Goal: Task Accomplishment & Management: Manage account settings

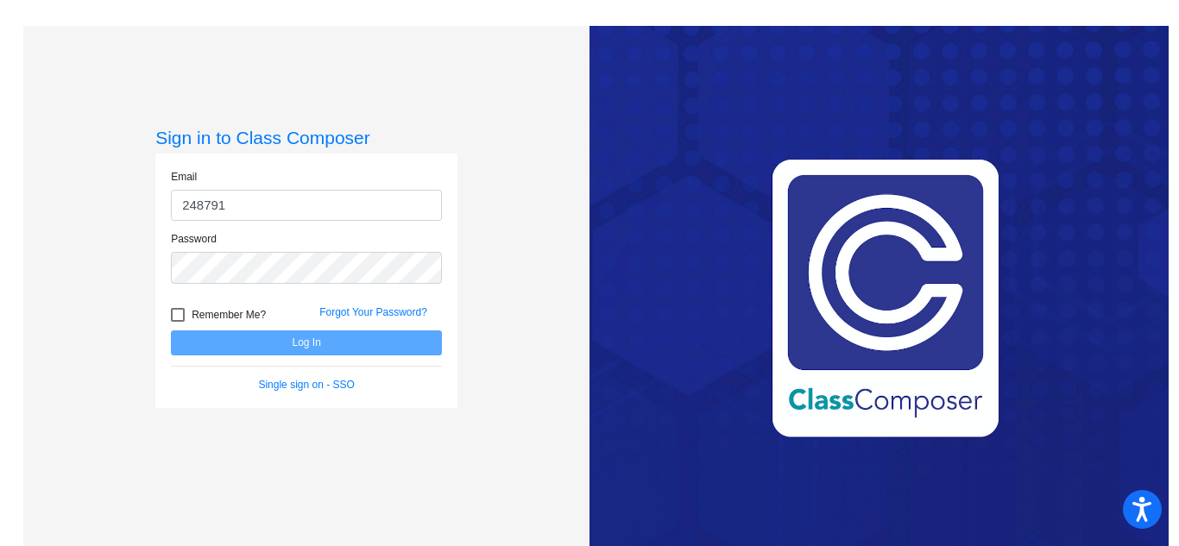
type input "[EMAIL_ADDRESS][DOMAIN_NAME]"
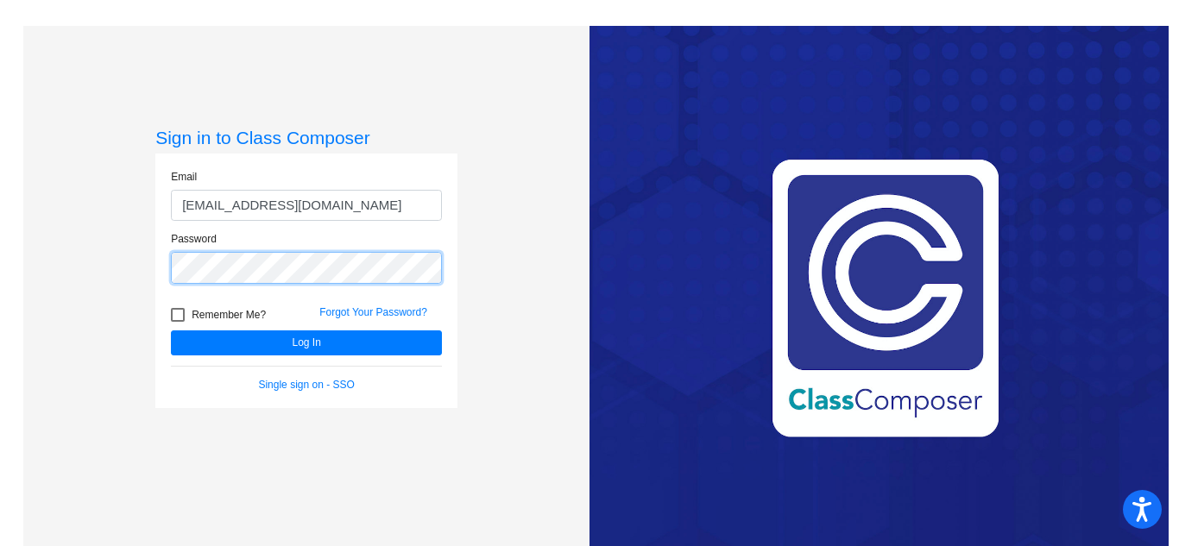
click at [171, 330] on button "Log In" at bounding box center [306, 342] width 271 height 25
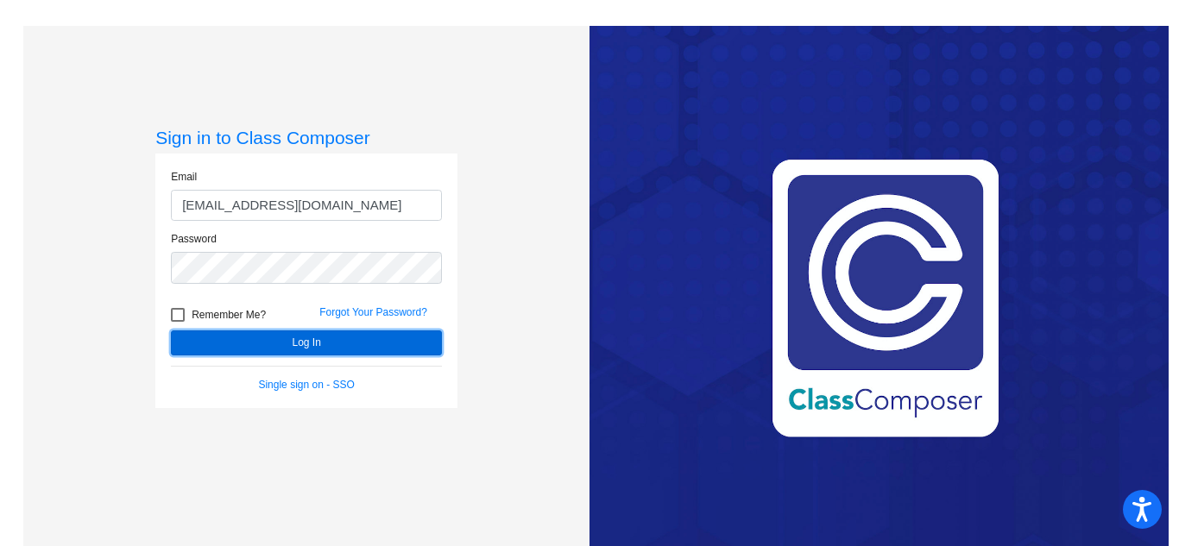
click at [276, 340] on button "Log In" at bounding box center [306, 342] width 271 height 25
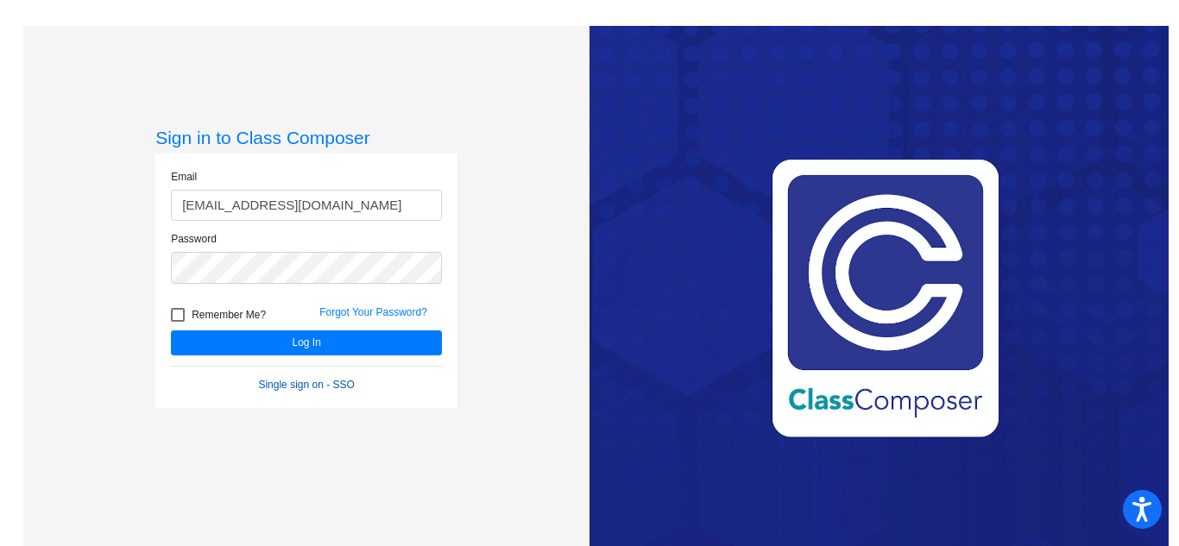
click at [291, 383] on link "Single sign on - SSO" at bounding box center [306, 385] width 96 height 12
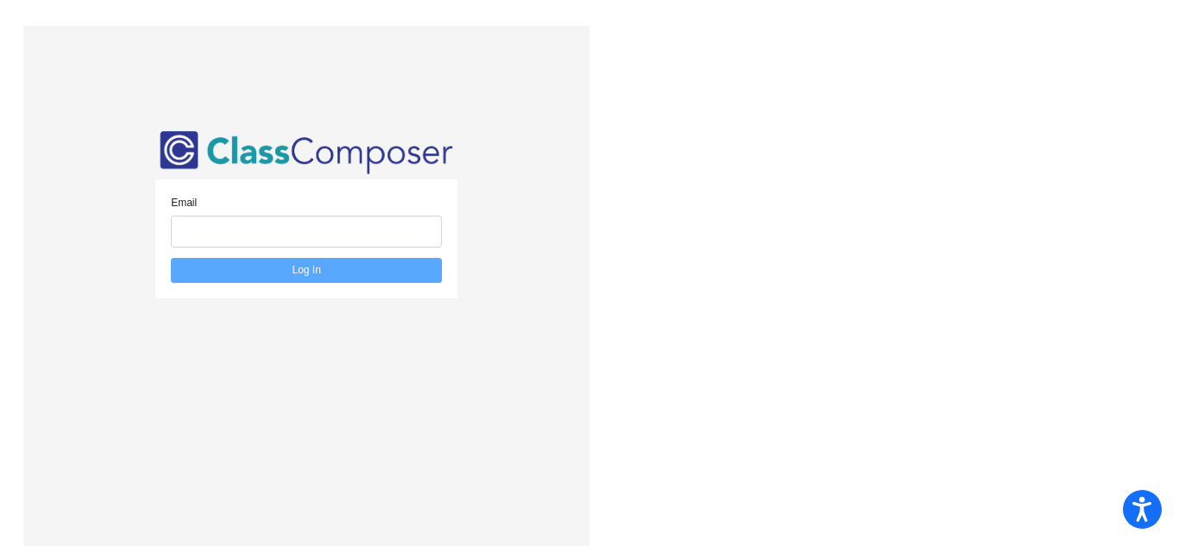
click at [291, 383] on div "Email Log In" at bounding box center [306, 299] width 302 height 345
click at [291, 223] on input "email" at bounding box center [306, 232] width 271 height 32
type input "[EMAIL_ADDRESS][DOMAIN_NAME]"
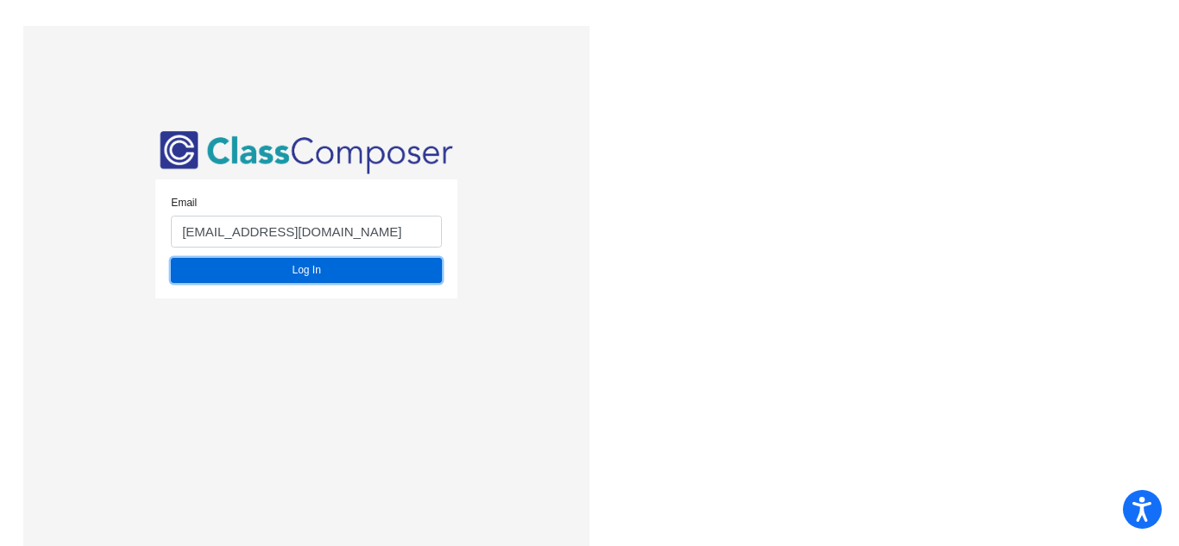
click at [263, 268] on button "Log In" at bounding box center [306, 270] width 271 height 25
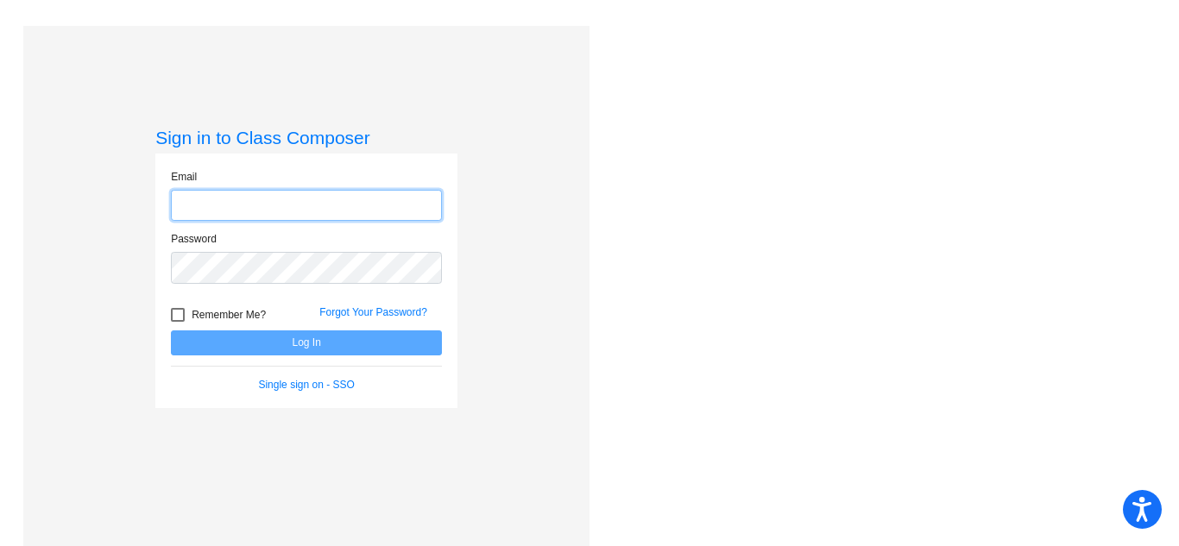
type input "[EMAIL_ADDRESS][DOMAIN_NAME]"
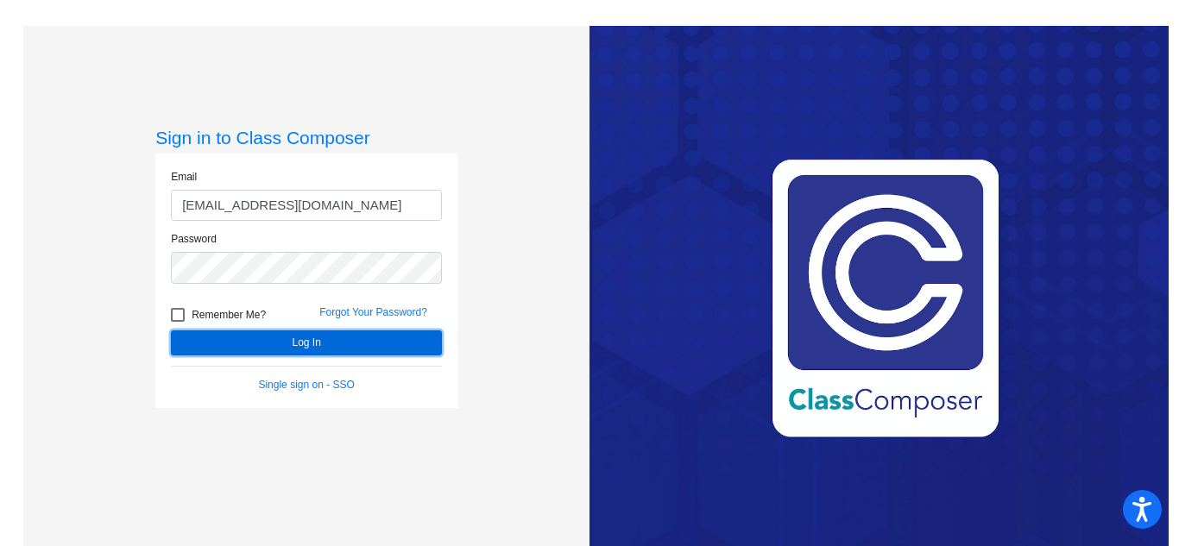
click at [361, 333] on button "Log In" at bounding box center [306, 342] width 271 height 25
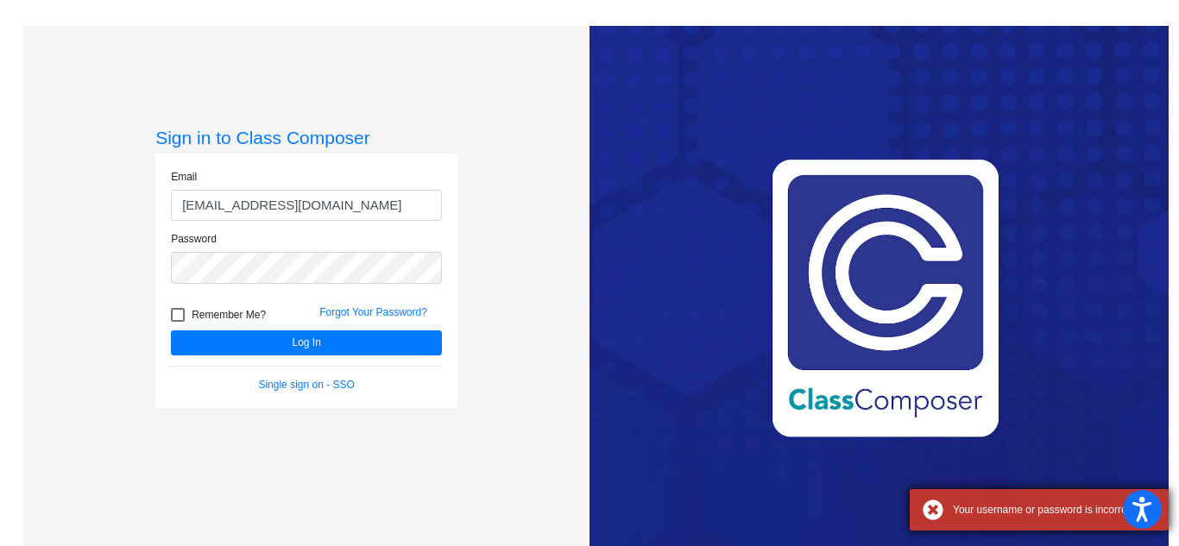
click at [933, 502] on div "Your username or password is incorrect" at bounding box center [1038, 509] width 259 height 41
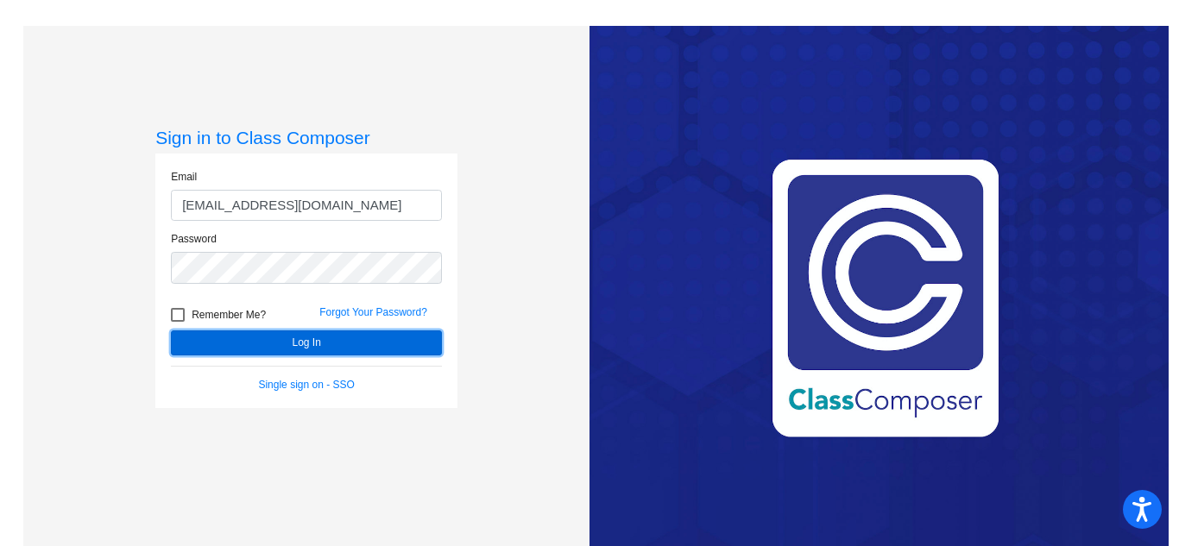
click at [217, 352] on button "Log In" at bounding box center [306, 342] width 271 height 25
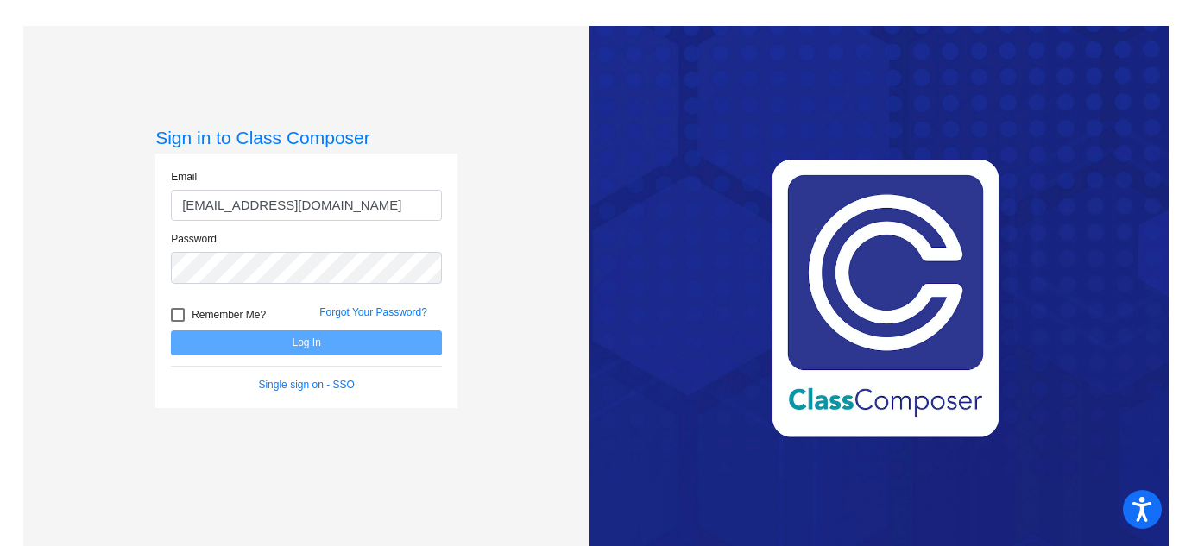
click at [244, 489] on div "Sign in to Class Composer Email [EMAIL_ADDRESS][DOMAIN_NAME] Password Remember …" at bounding box center [306, 299] width 566 height 546
